Goal: Navigation & Orientation: Go to known website

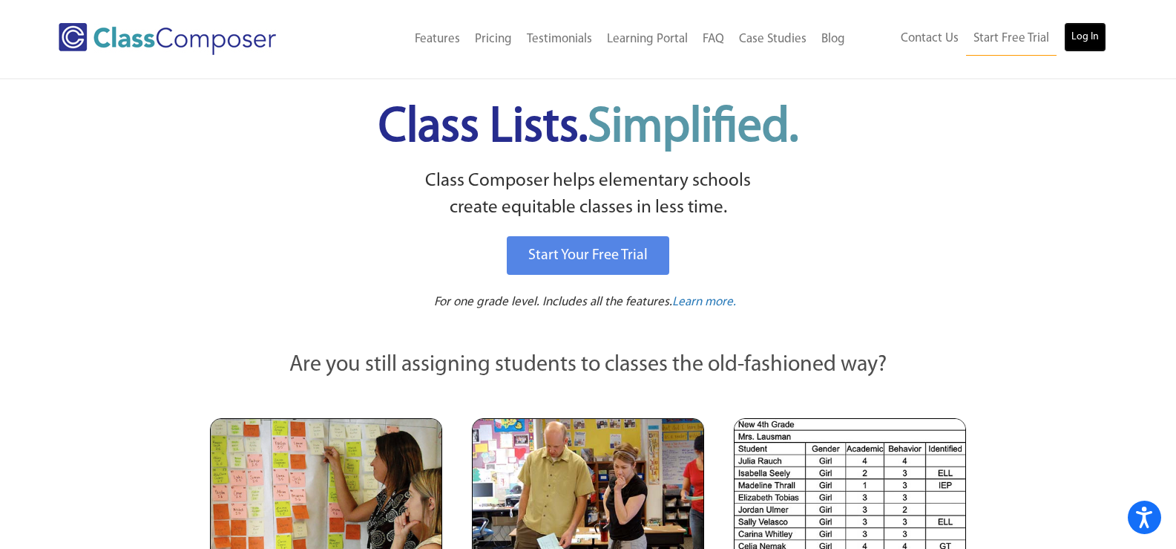
click at [1096, 36] on link "Log In" at bounding box center [1085, 37] width 42 height 30
click at [1099, 38] on link "Log In" at bounding box center [1085, 37] width 42 height 30
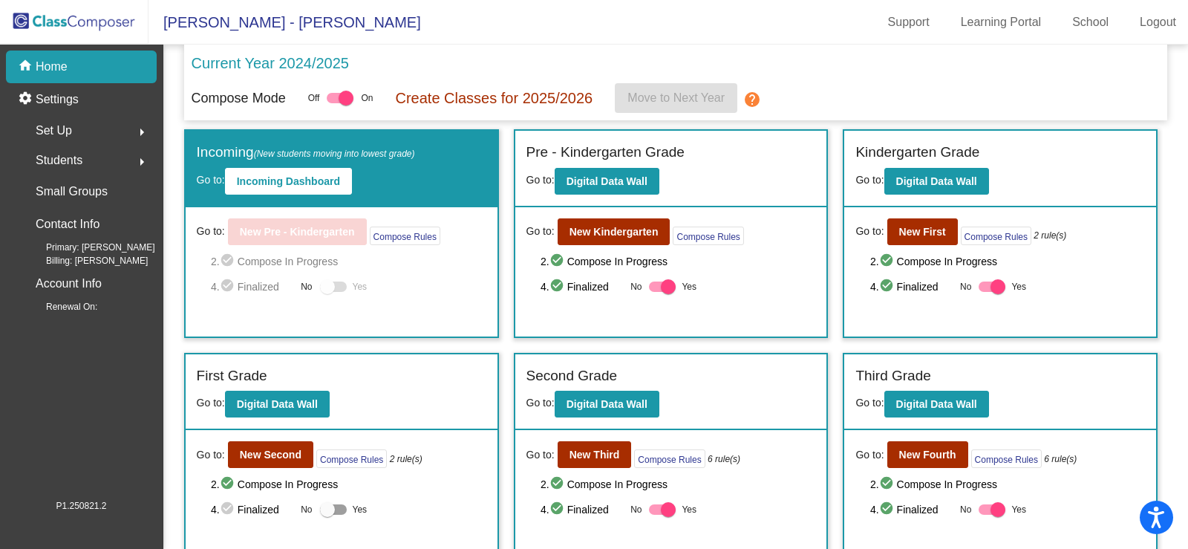
click at [437, 19] on mat-toolbar "Stratton - Jackie Support Learning Portal School Logout" at bounding box center [594, 22] width 1188 height 45
drag, startPoint x: 279, startPoint y: 2, endPoint x: 565, endPoint y: 59, distance: 291.4
click at [565, 59] on div "Current Year 2024/2025" at bounding box center [676, 67] width 969 height 31
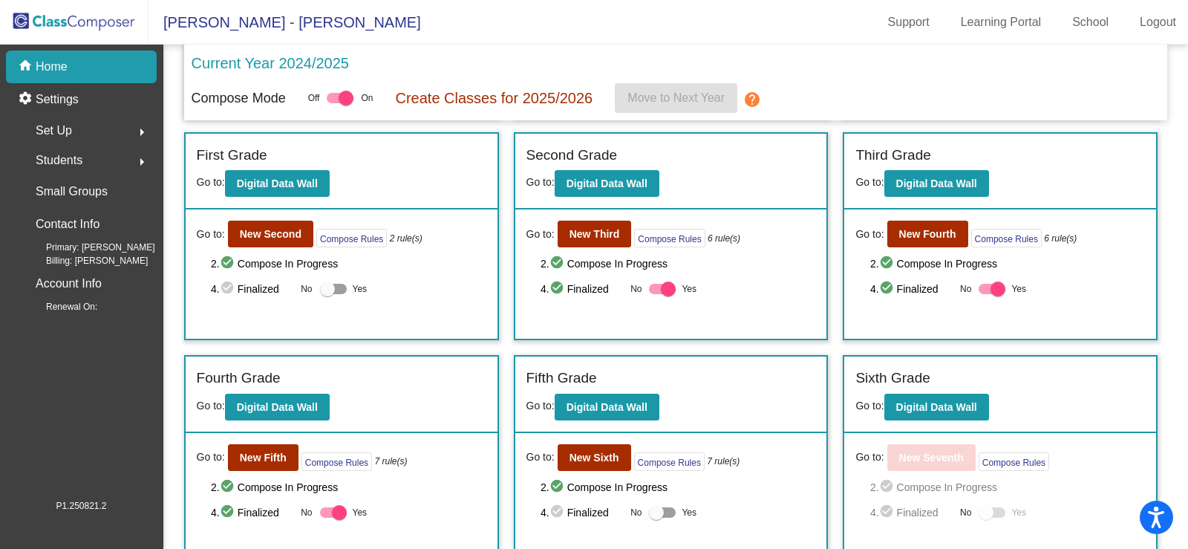
scroll to position [235, 0]
